Goal: Check status: Check status

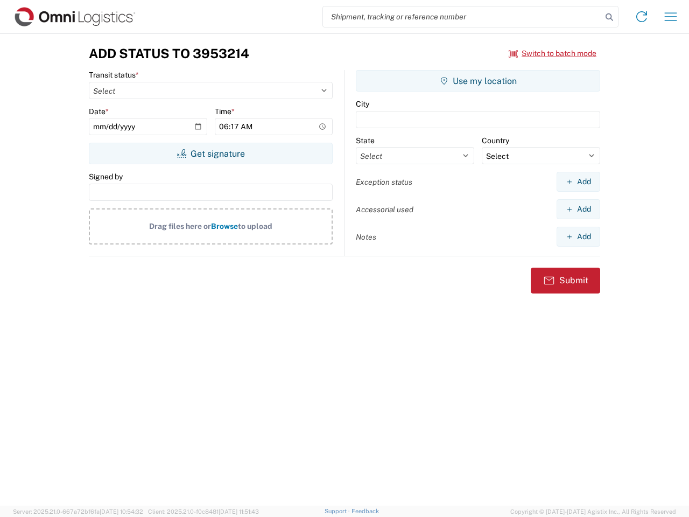
click at [462, 17] on input "search" at bounding box center [462, 16] width 279 height 20
click at [609, 17] on icon at bounding box center [609, 17] width 15 height 15
click at [642, 17] on icon at bounding box center [641, 16] width 17 height 17
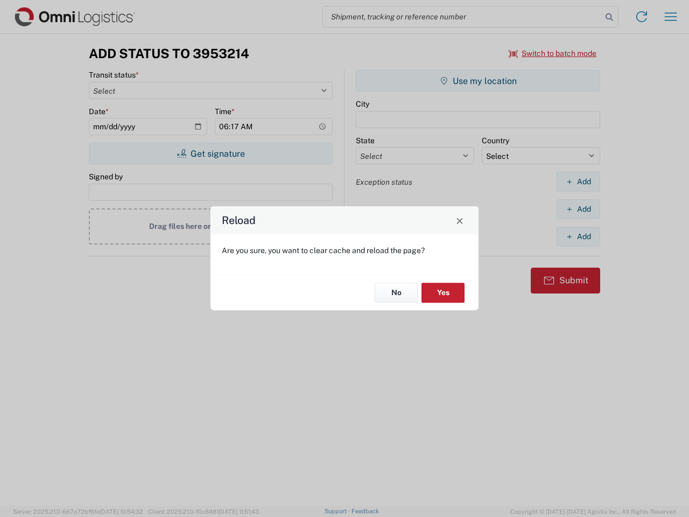
click at [671, 17] on div "Reload Are you sure, you want to clear cache and reload the page? No Yes" at bounding box center [344, 258] width 689 height 517
click at [553, 53] on div "Reload Are you sure, you want to clear cache and reload the page? No Yes" at bounding box center [344, 258] width 689 height 517
click at [211, 153] on div "Reload Are you sure, you want to clear cache and reload the page? No Yes" at bounding box center [344, 258] width 689 height 517
click at [478, 81] on div "Reload Are you sure, you want to clear cache and reload the page? No Yes" at bounding box center [344, 258] width 689 height 517
click at [578, 181] on div "Reload Are you sure, you want to clear cache and reload the page? No Yes" at bounding box center [344, 258] width 689 height 517
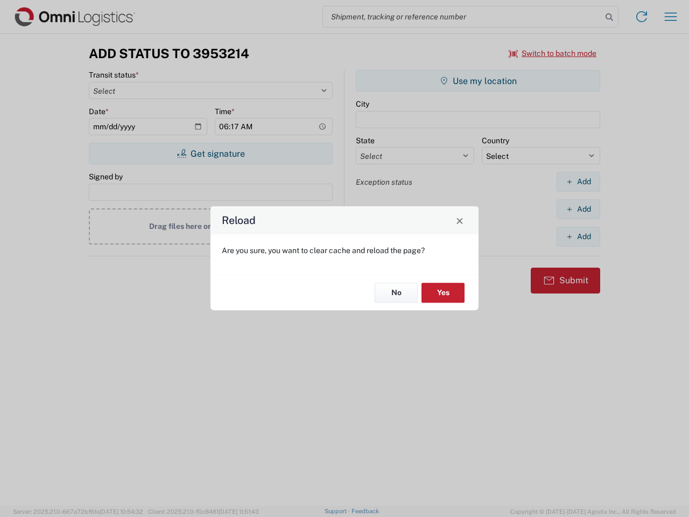
click at [578, 209] on div "Reload Are you sure, you want to clear cache and reload the page? No Yes" at bounding box center [344, 258] width 689 height 517
click at [578, 236] on div "Reload Are you sure, you want to clear cache and reload the page? No Yes" at bounding box center [344, 258] width 689 height 517
